Goal: Task Accomplishment & Management: Manage account settings

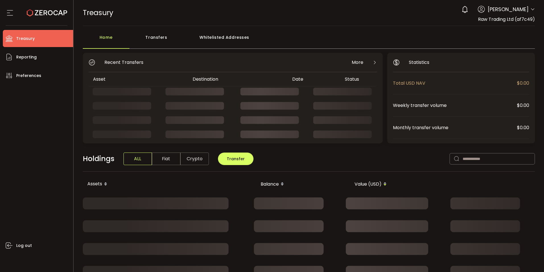
click at [532, 9] on icon at bounding box center [533, 9] width 5 height 5
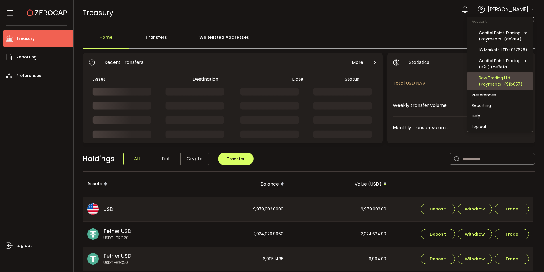
scroll to position [38, 0]
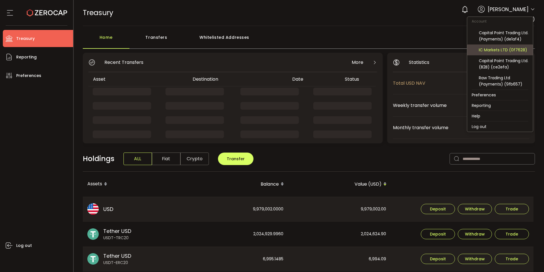
click at [497, 50] on div "IC Markets LTD (0f7628)" at bounding box center [504, 50] width 50 height 6
